Goal: Find specific page/section: Find specific page/section

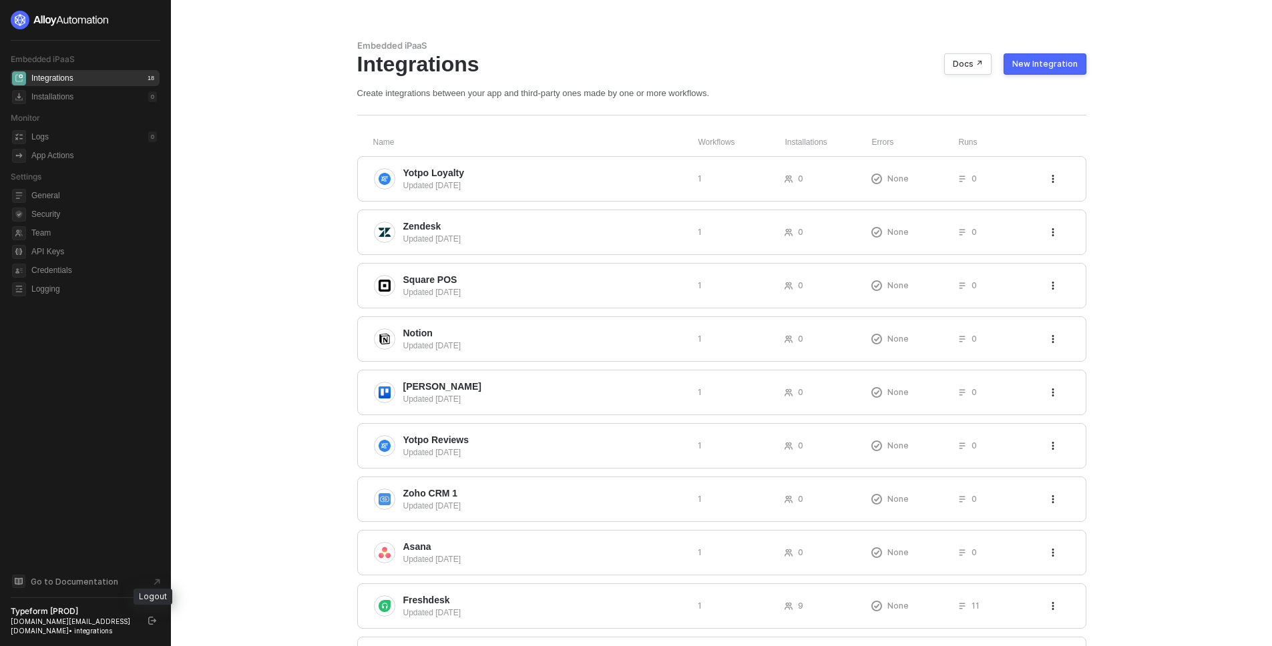
click at [150, 621] on icon "logout" at bounding box center [152, 621] width 8 height 8
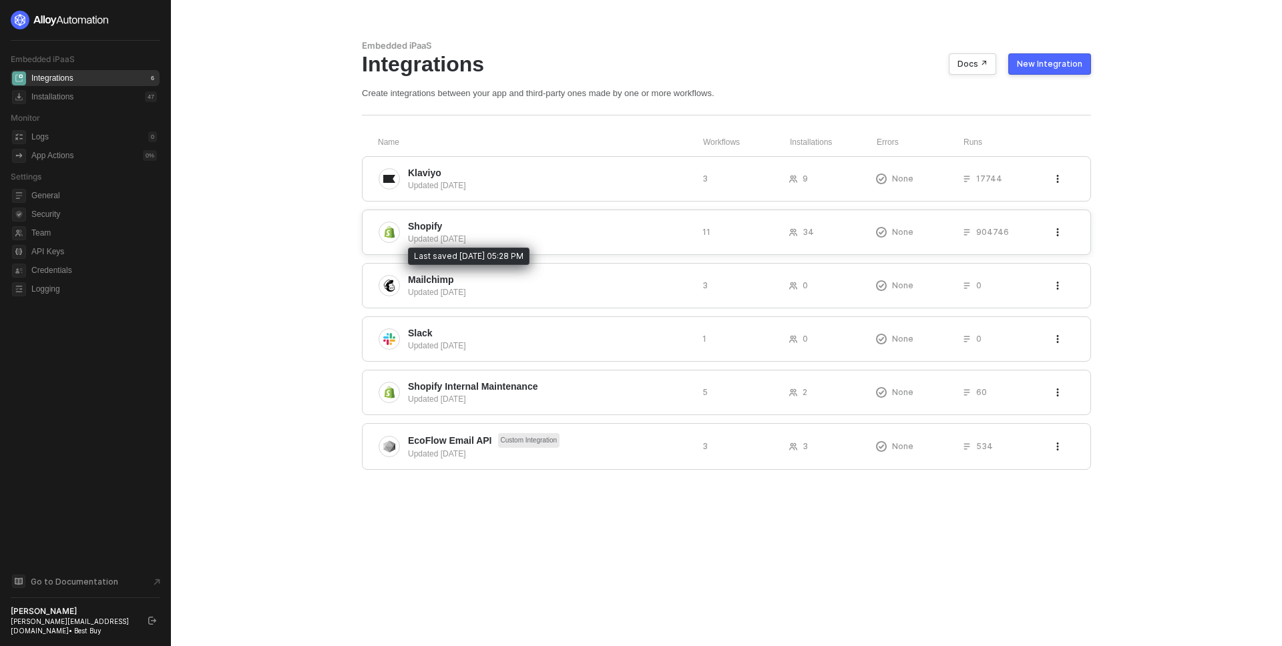
click at [525, 233] on div "Updated [DATE]" at bounding box center [550, 239] width 284 height 12
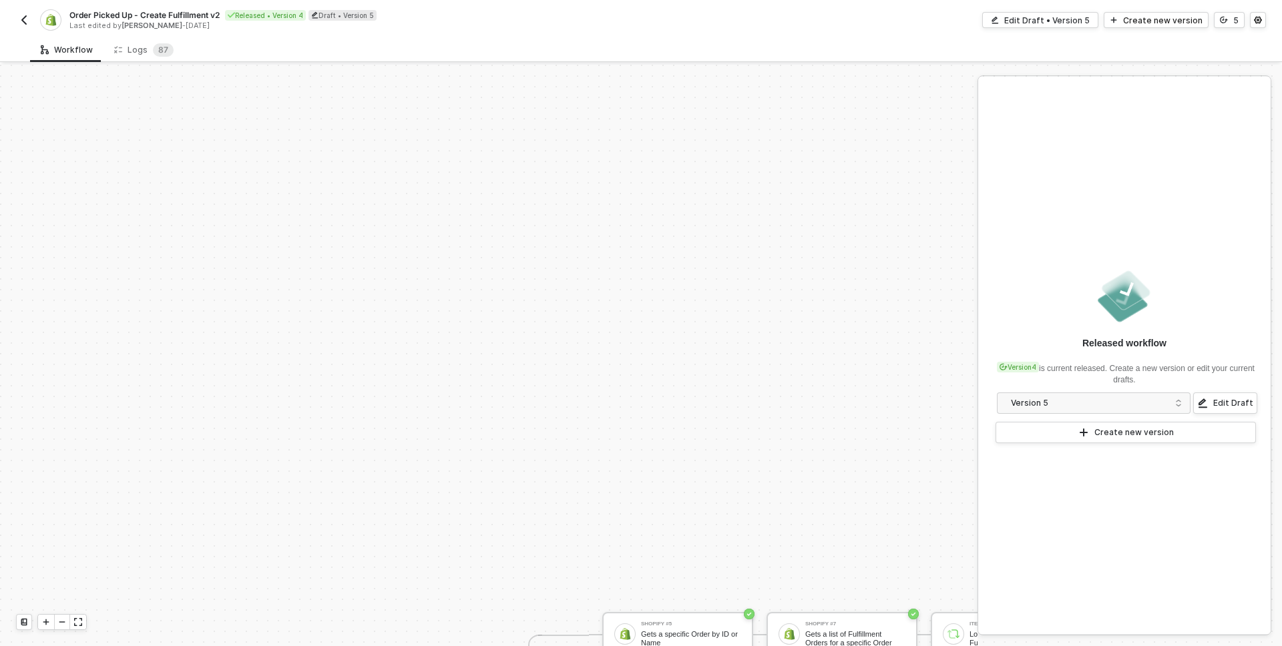
scroll to position [328, 0]
